Goal: Book appointment/travel/reservation

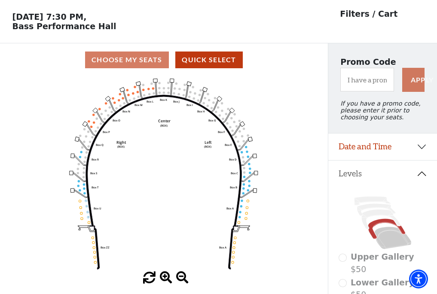
scroll to position [40, 0]
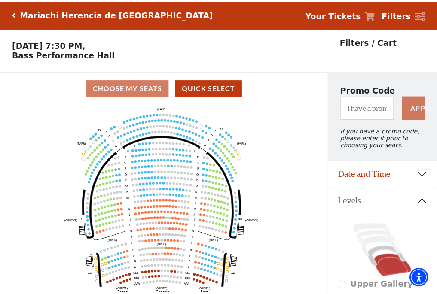
scroll to position [40, 0]
